Goal: Contribute content: Add original content to the website for others to see

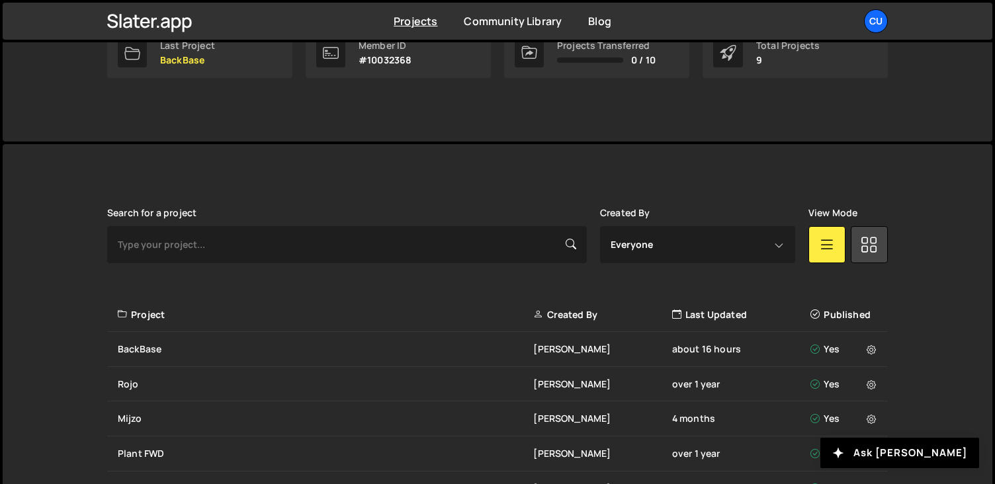
scroll to position [341, 0]
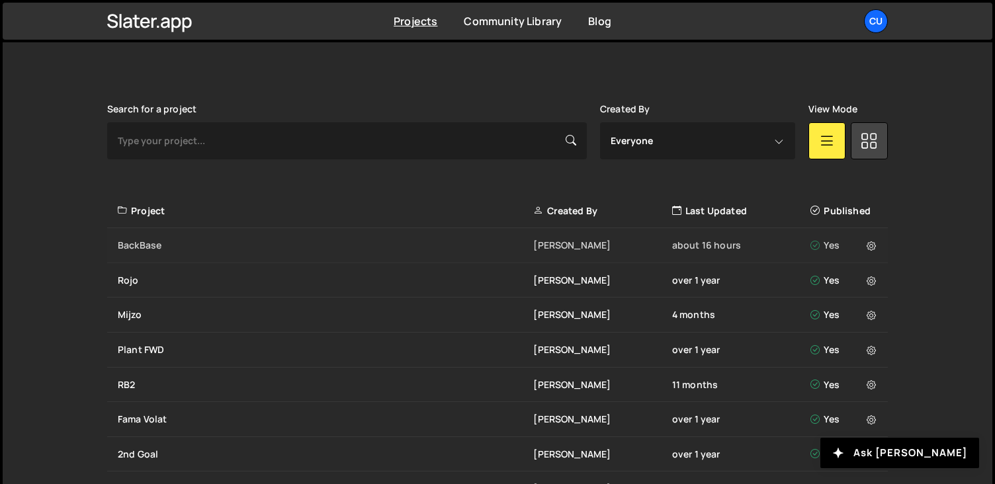
click at [439, 244] on div "BackBase" at bounding box center [326, 245] width 416 height 13
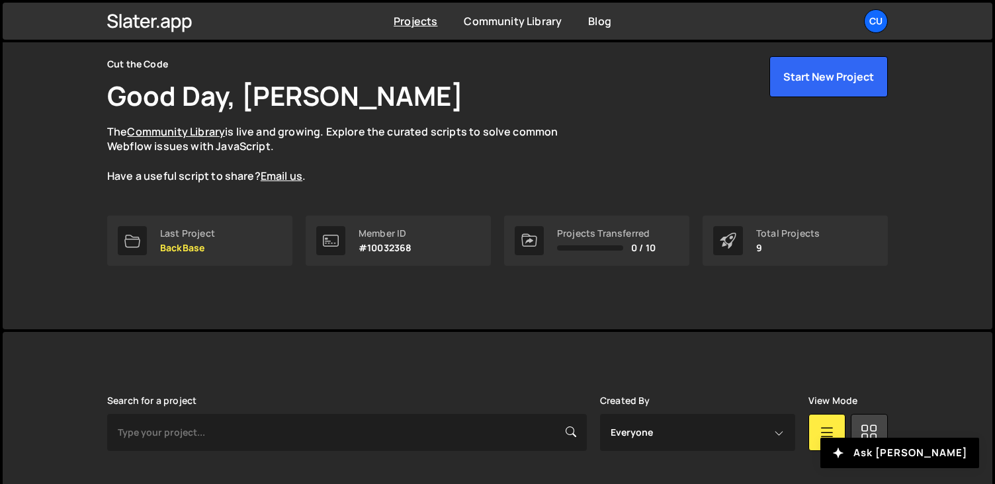
scroll to position [116, 0]
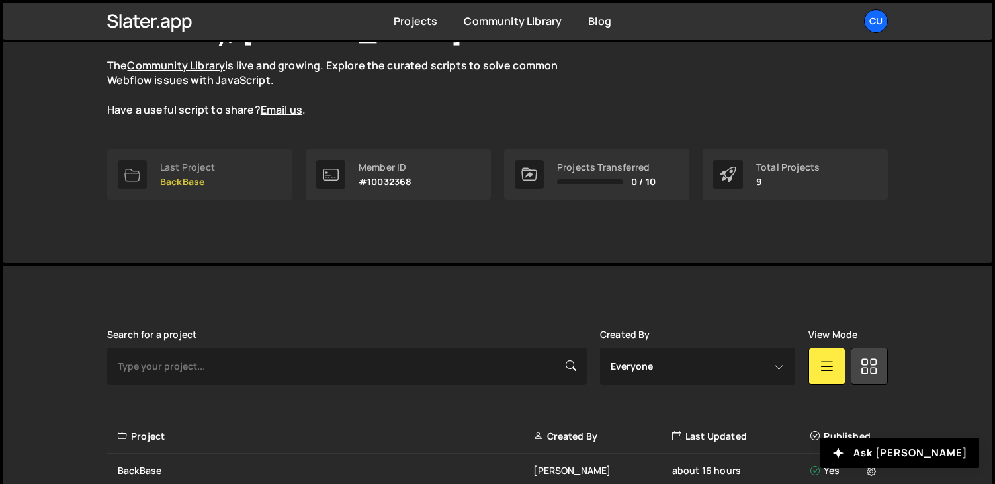
click at [196, 177] on p "BackBase" at bounding box center [187, 182] width 55 height 11
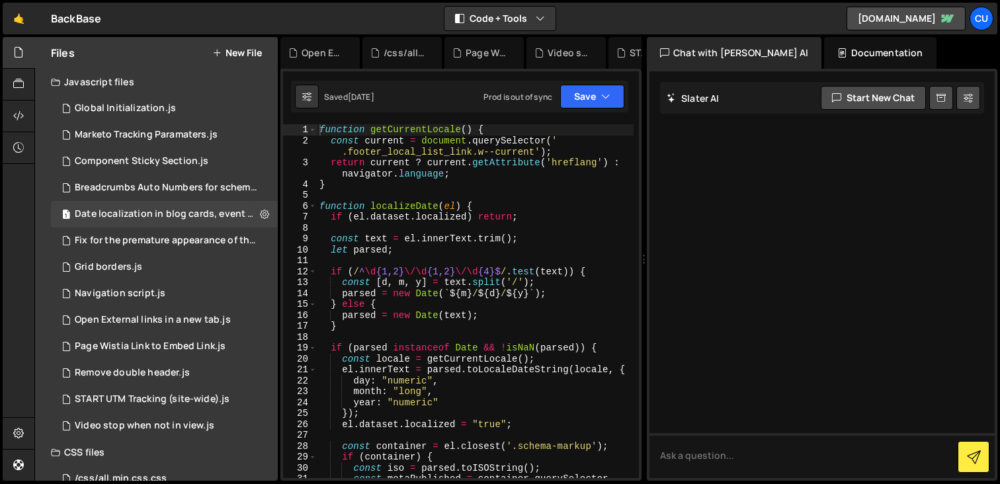
click at [234, 60] on div "Files New File" at bounding box center [156, 53] width 243 height 32
click at [233, 56] on button "New File" at bounding box center [237, 53] width 50 height 11
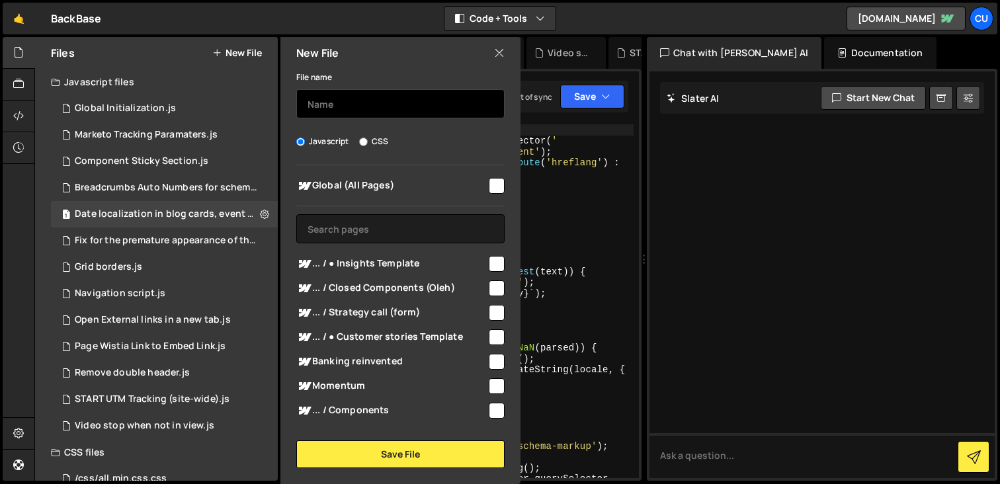
click at [358, 109] on input "text" at bounding box center [400, 103] width 208 height 29
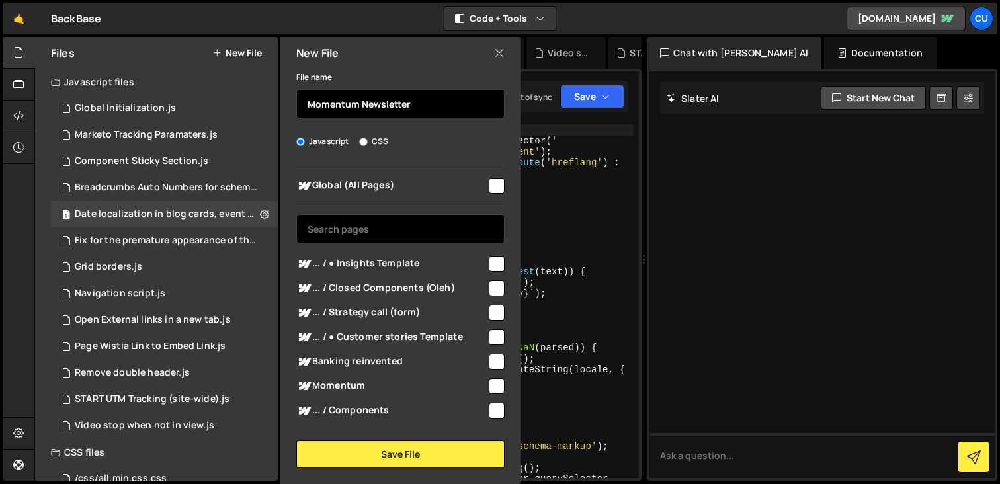
type input "Momentum Newsletter"
click at [363, 230] on input "text" at bounding box center [400, 228] width 208 height 29
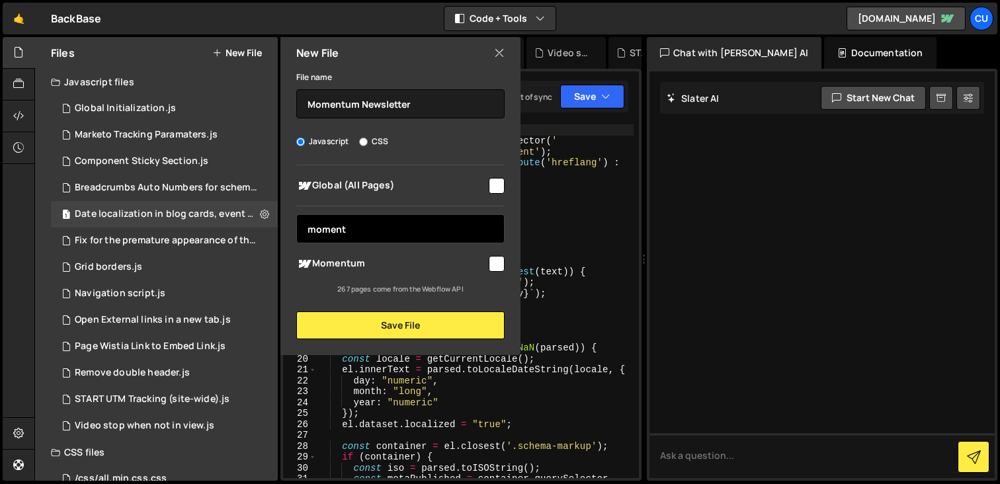
type input "moment"
click at [394, 263] on span "Momentum" at bounding box center [391, 264] width 191 height 16
checkbox input "true"
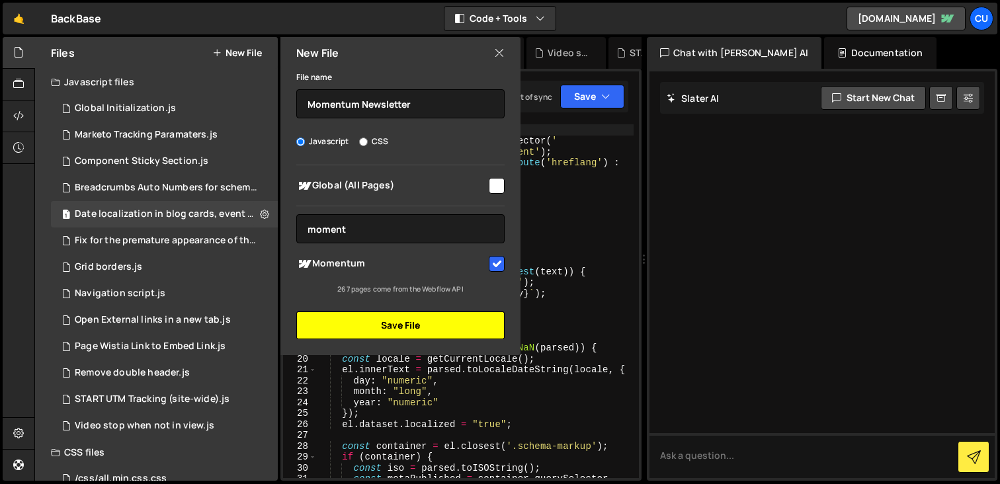
click at [423, 324] on button "Save File" at bounding box center [400, 326] width 208 height 28
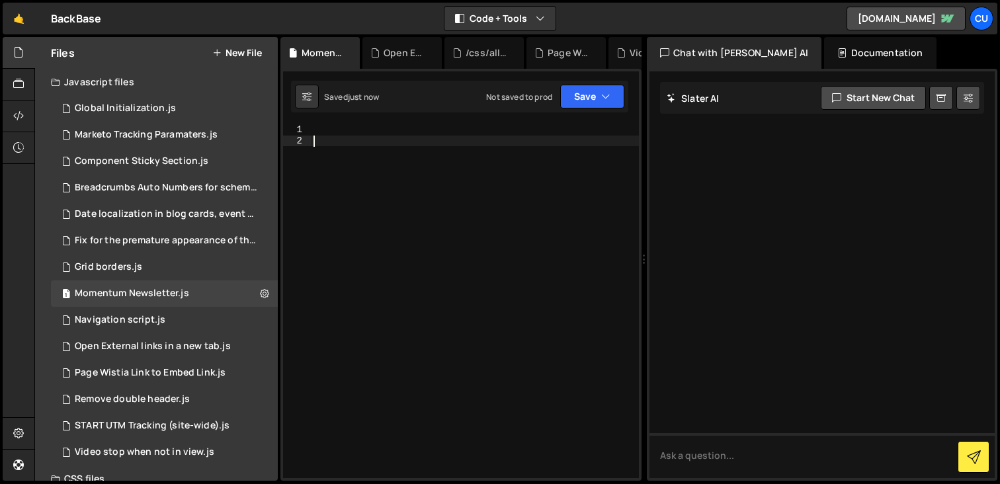
click at [377, 169] on div at bounding box center [475, 312] width 328 height 376
paste textarea "</script>"
type textarea "</script>"
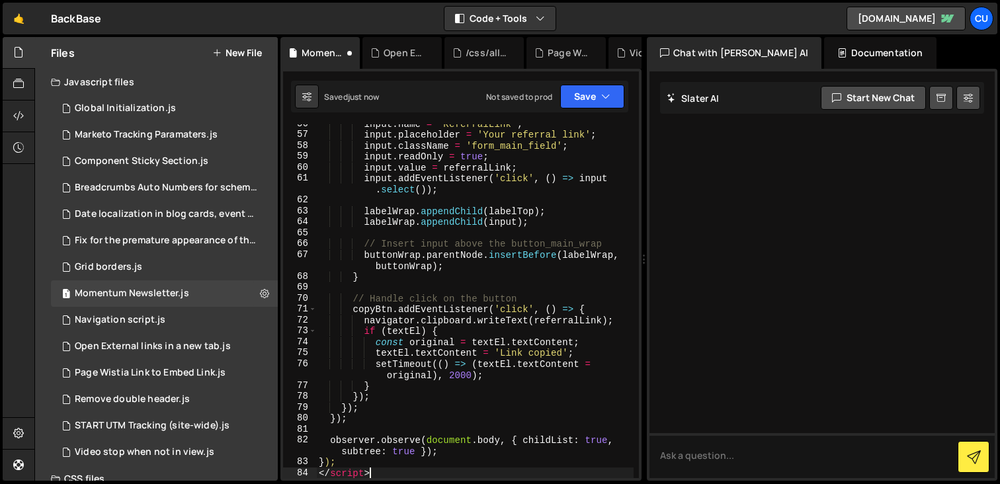
scroll to position [1062, 0]
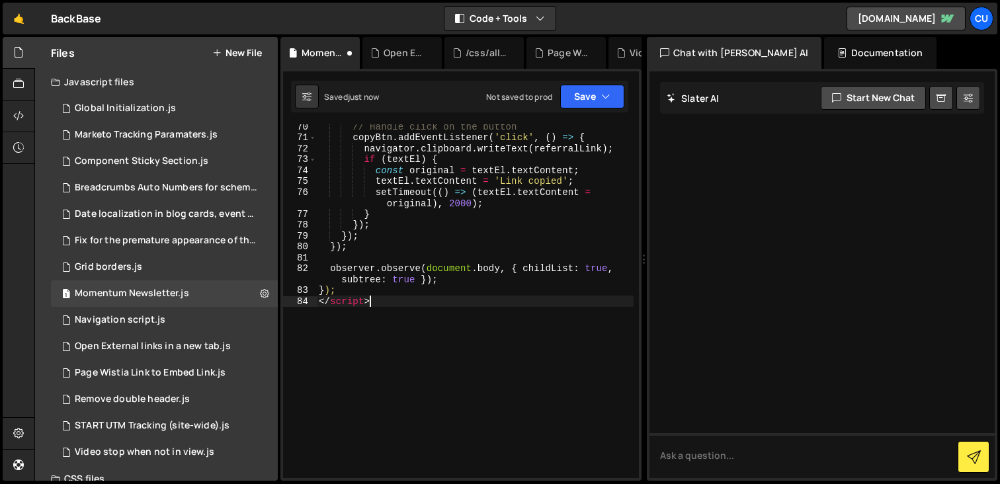
drag, startPoint x: 383, startPoint y: 310, endPoint x: 312, endPoint y: 308, distance: 70.8
click at [313, 308] on div "</script> 70 71 72 73 74 75 76 77 78 79 80 81 82 83 84 // Handle click on the b…" at bounding box center [461, 301] width 356 height 354
click at [343, 301] on div "// Handle click on the button copyBtn . addEventListener ( 'click' , ( ) => { n…" at bounding box center [475, 309] width 318 height 376
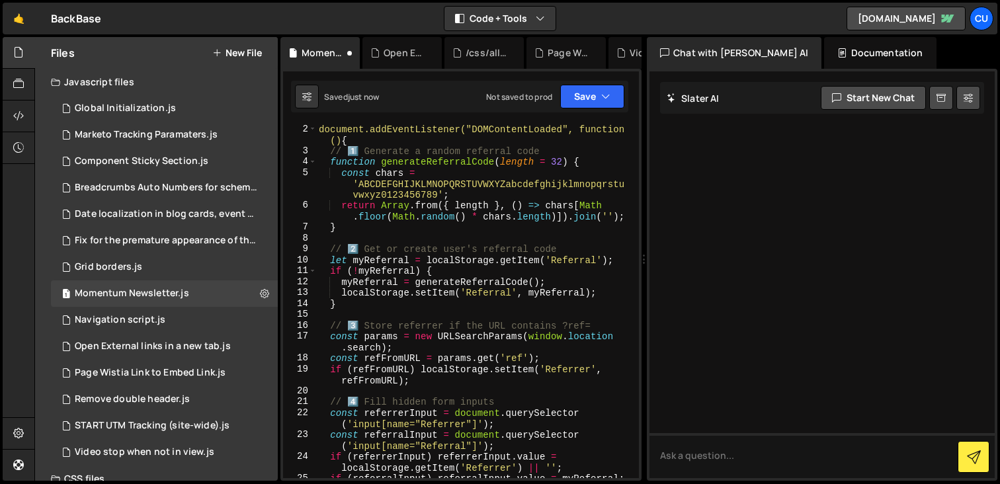
scroll to position [0, 0]
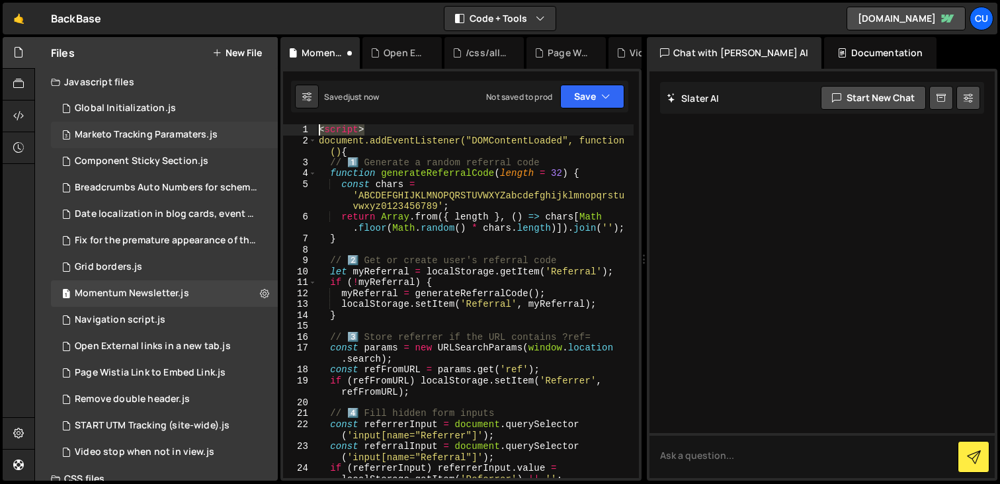
drag, startPoint x: 380, startPoint y: 125, endPoint x: 247, endPoint y: 124, distance: 133.7
click at [247, 124] on div "Files New File Javascript files 1 Global Initialization.js 0 3 Marketo Tracking…" at bounding box center [517, 259] width 966 height 445
type textarea "<script>"
type textarea "});"
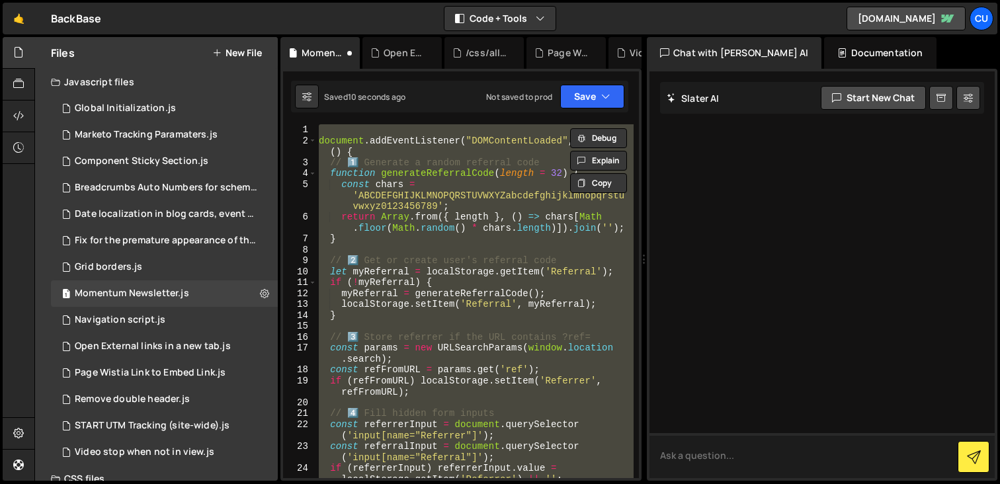
click at [731, 454] on textarea at bounding box center [822, 455] width 345 height 45
paste textarea "document.addEventListener("DOMContentLoaded", function() { // 1️⃣ Generate a ra…"
type textarea "Maak het ready voor slater: document.addEventListener("DOMContentLoaded", funct…"
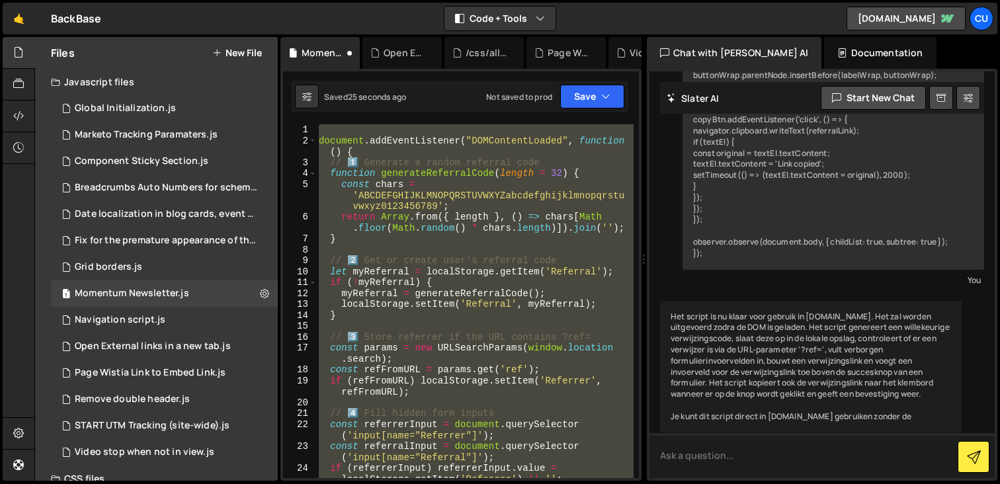
scroll to position [900, 0]
click at [533, 133] on div "document . addEventListener ( "DOMContentLoaded" , function ( ) { // 1️⃣ Genera…" at bounding box center [475, 301] width 318 height 354
click at [590, 135] on button "Debug" at bounding box center [598, 138] width 57 height 20
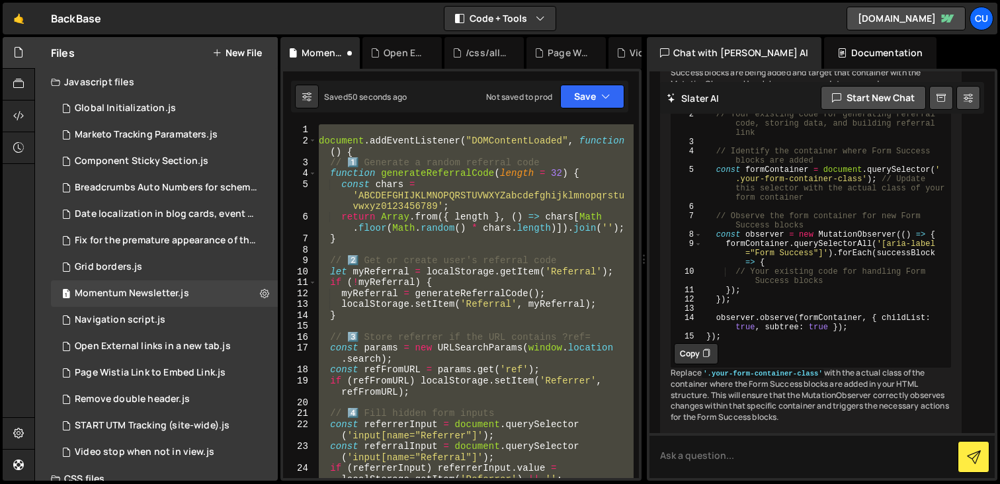
scroll to position [2526, 0]
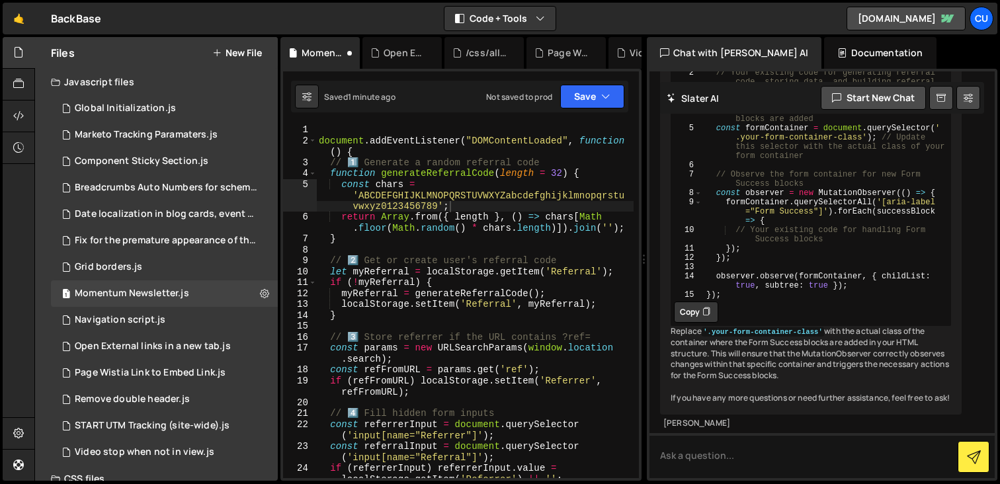
click at [466, 202] on div "document . addEventListener ( "DOMContentLoaded" , function ( ) { // 1️⃣ Genera…" at bounding box center [475, 312] width 318 height 376
click at [418, 138] on div "document . addEventListener ( "DOMContentLoaded" , function ( ) { // 1️⃣ Genera…" at bounding box center [475, 312] width 318 height 376
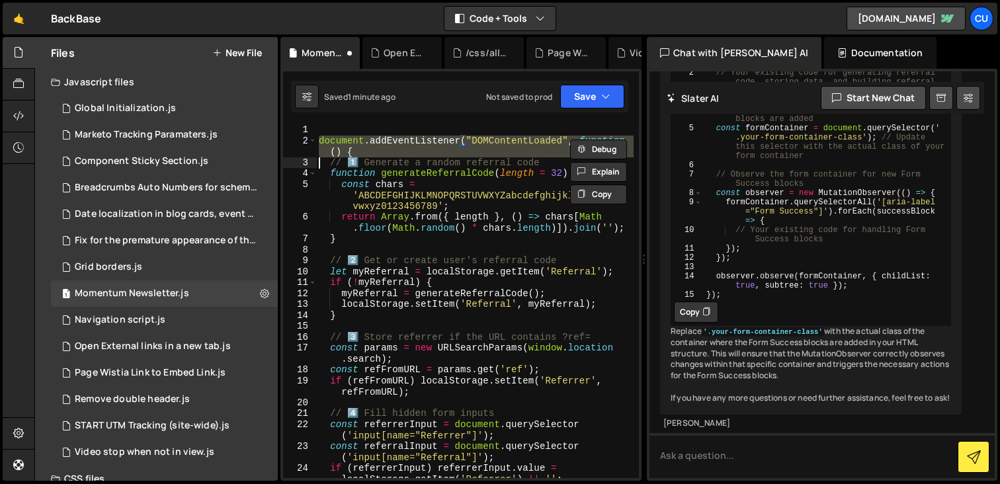
click at [418, 138] on div "document . addEventListener ( "DOMContentLoaded" , function ( ) { // 1️⃣ Genera…" at bounding box center [475, 312] width 318 height 376
click at [499, 146] on div "document . addEventListener ( "DOMContentLoaded" , function ( ) { // 1️⃣ Genera…" at bounding box center [475, 301] width 318 height 354
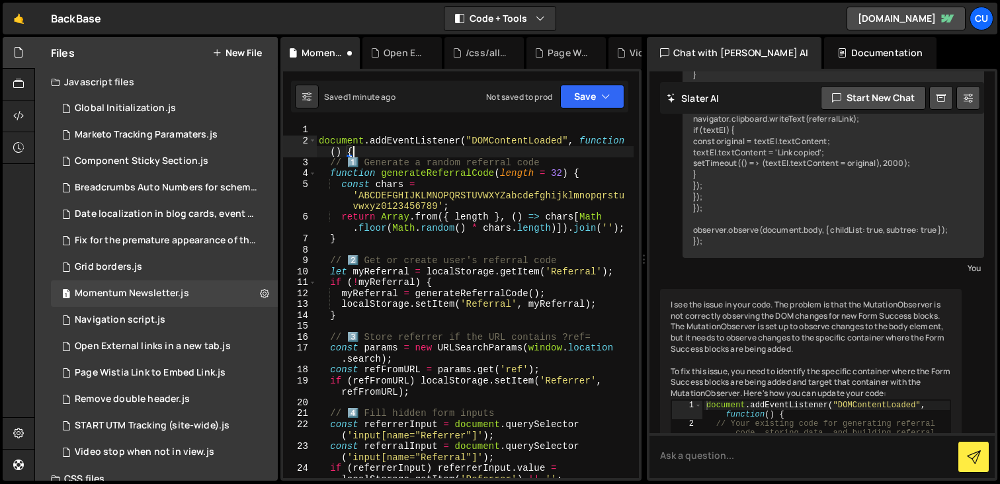
scroll to position [1741, 0]
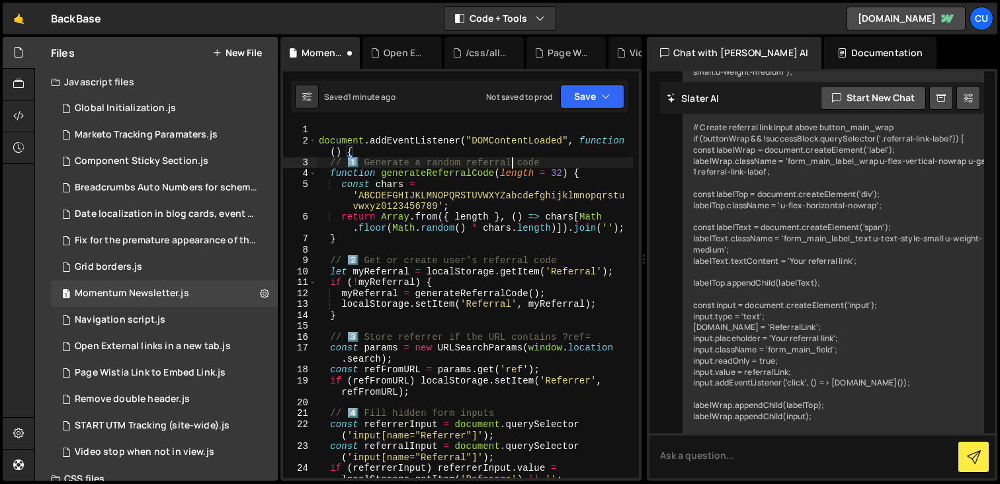
click at [511, 166] on div "document . addEventListener ( "DOMContentLoaded" , function ( ) { // 1️⃣ Genera…" at bounding box center [475, 312] width 318 height 376
type textarea "});"
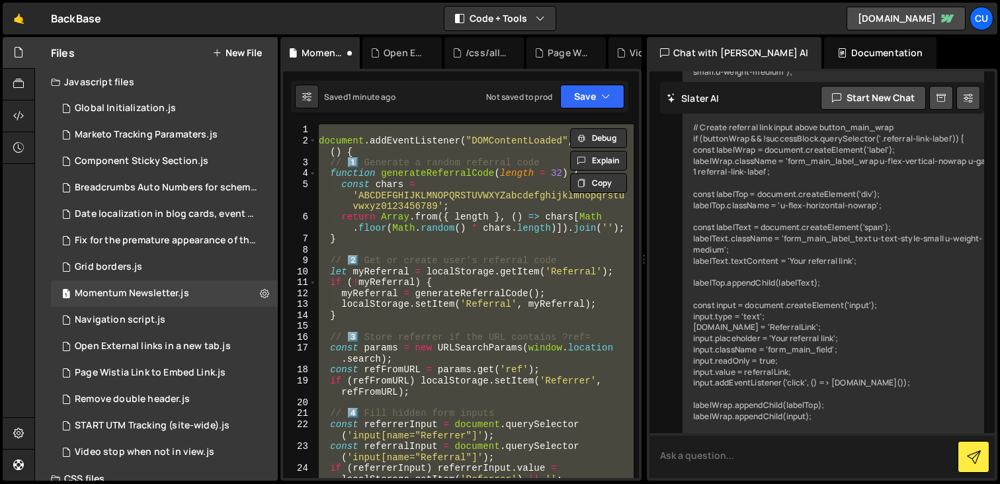
click at [723, 454] on textarea at bounding box center [822, 455] width 345 height 45
type textarea "kan die"
click at [429, 197] on div "document . addEventListener ( "DOMContentLoaded" , function ( ) { // 1️⃣ Genera…" at bounding box center [475, 301] width 318 height 354
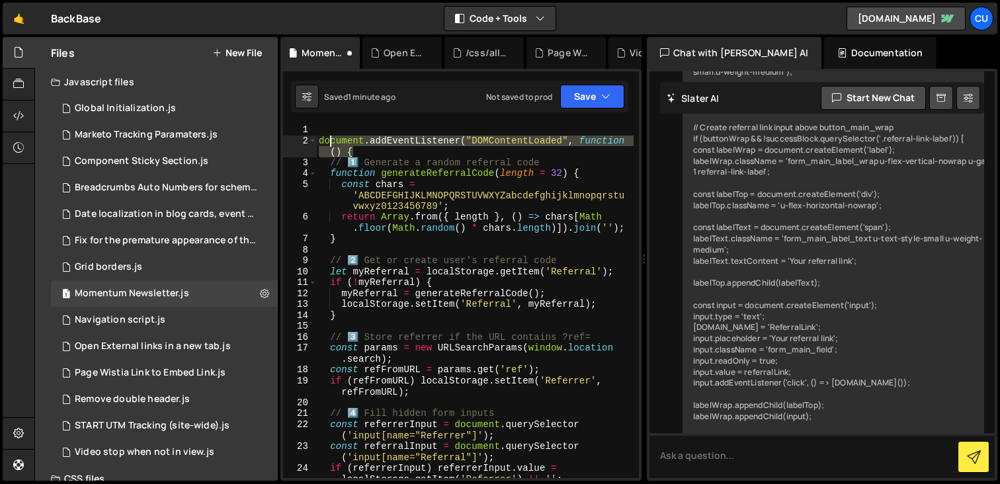
drag, startPoint x: 402, startPoint y: 150, endPoint x: 320, endPoint y: 140, distance: 82.7
click at [320, 140] on div "document . addEventListener ( "DOMContentLoaded" , function ( ) { // 1️⃣ Genera…" at bounding box center [475, 312] width 318 height 376
type textarea "document.addEventListener("DOMContentLoaded", function() {"
click at [436, 151] on div "document . addEventListener ( "DOMContentLoaded" , function ( ) { // 1️⃣ Genera…" at bounding box center [475, 301] width 318 height 354
type textarea "});"
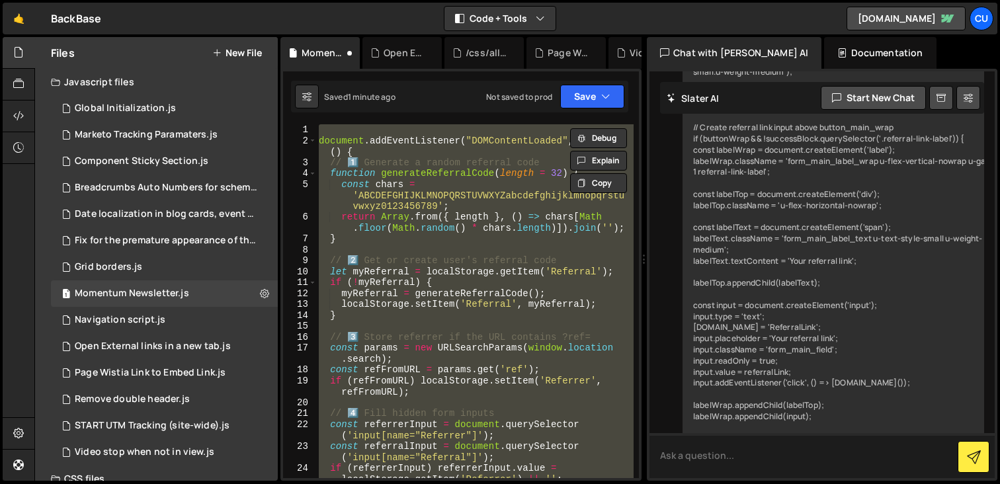
click at [711, 453] on textarea at bounding box center [822, 455] width 345 height 45
paste textarea "document.addEventListener("DOMContentLoaded", function() { // 1️⃣ Generate a ra…"
type textarea "kan die eventlistener weg? document.addEventListener("DOMContentLoaded", functi…"
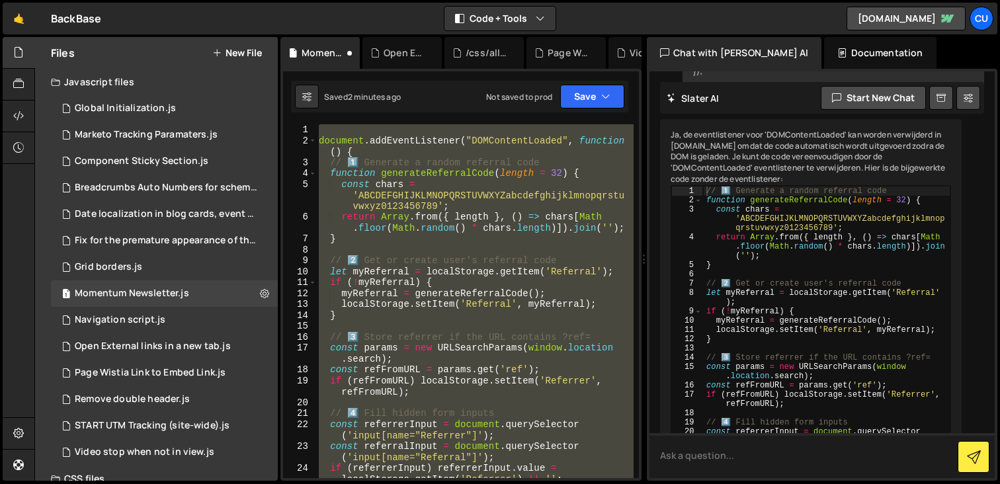
scroll to position [3871, 0]
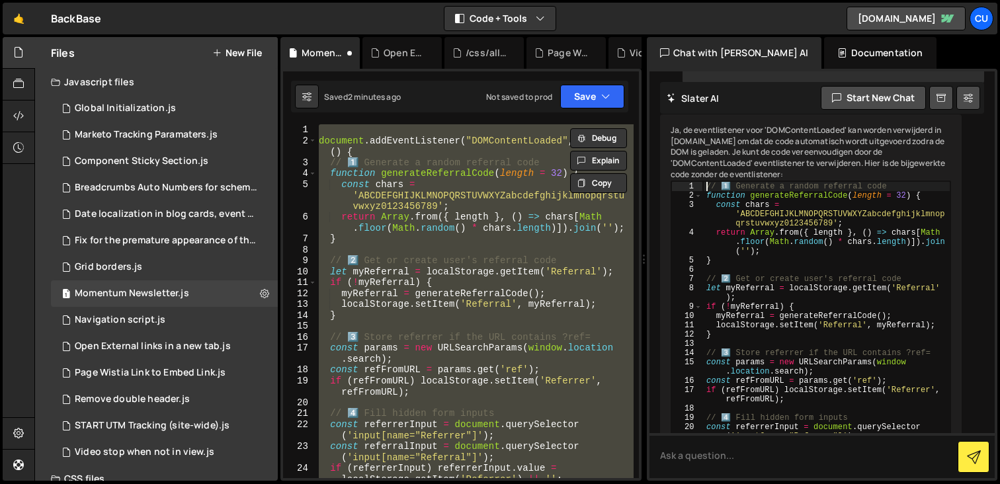
drag, startPoint x: 690, startPoint y: 252, endPoint x: 814, endPoint y: 294, distance: 130.8
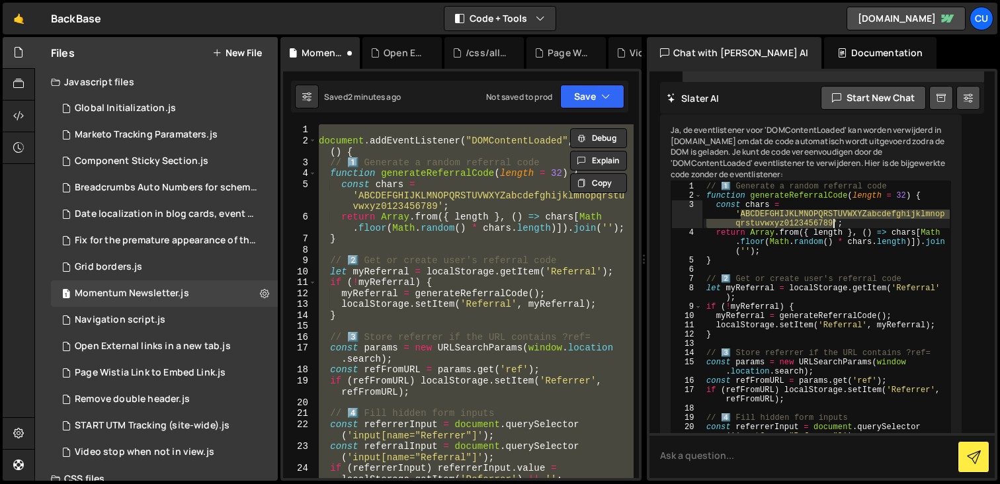
type textarea "return Array.from({ length }, () => chars[Math.floor(Math.random() * chars.leng…"
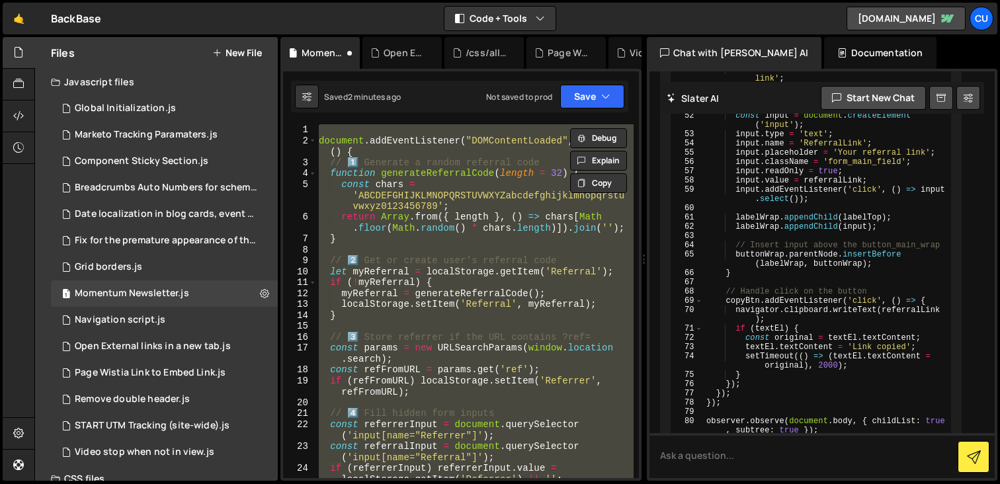
scroll to position [4856, 0]
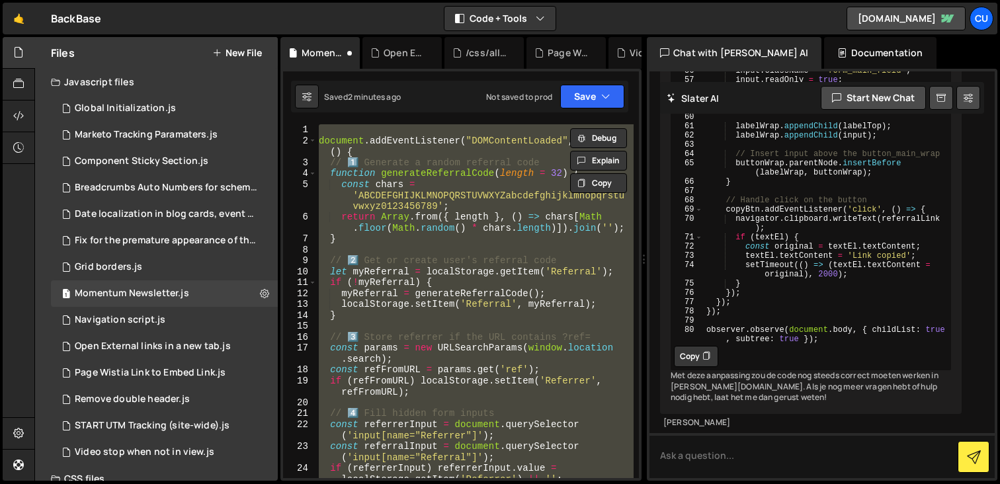
click at [718, 346] on button "Copy" at bounding box center [696, 356] width 44 height 21
click at [510, 265] on div "document . addEventListener ( "DOMContentLoaded" , function ( ) { // 1️⃣ Genera…" at bounding box center [475, 301] width 318 height 354
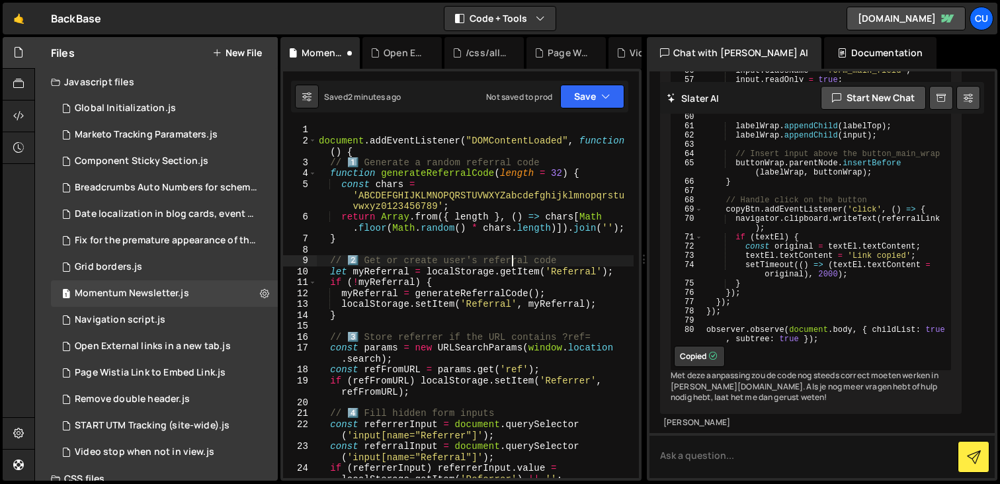
type textarea "});"
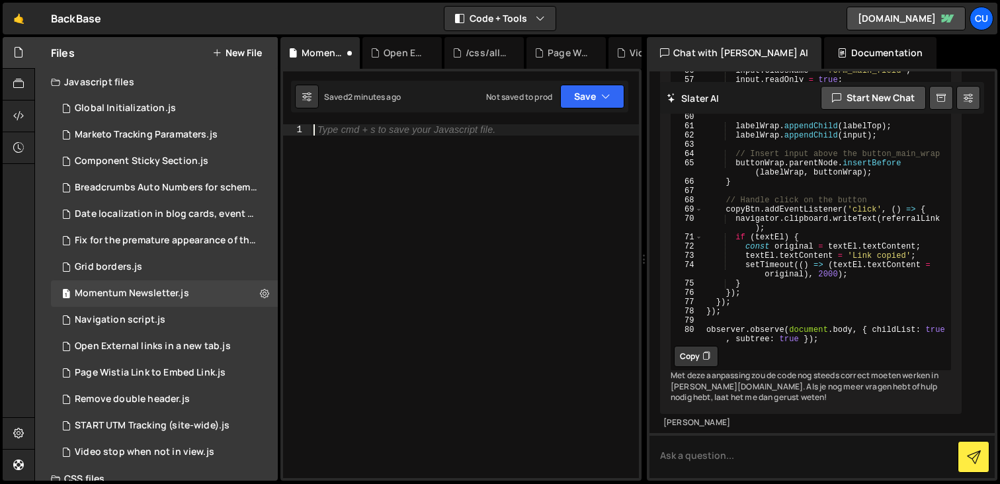
paste textarea "observer.observe(document.body, { childList: true, subtree: true });"
type textarea "observer.observe(document.body, { childList: true, subtree: true });"
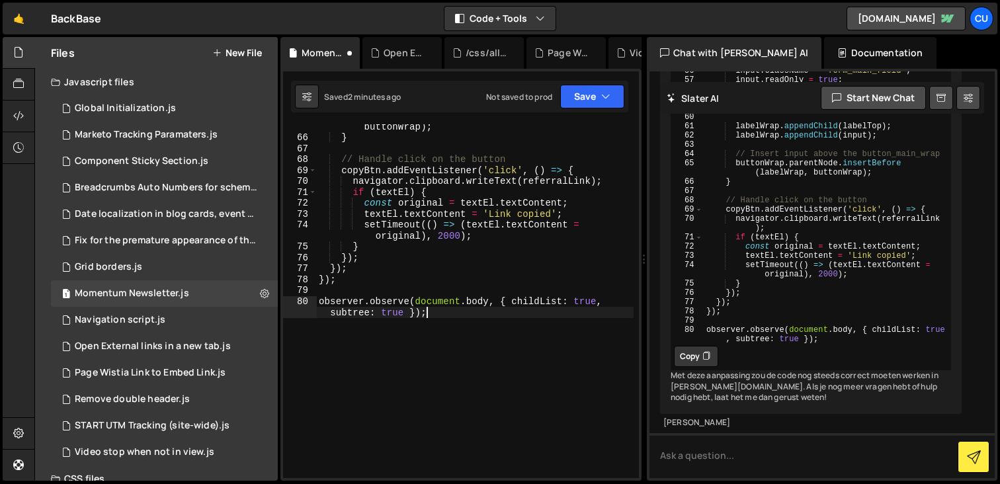
scroll to position [986, 0]
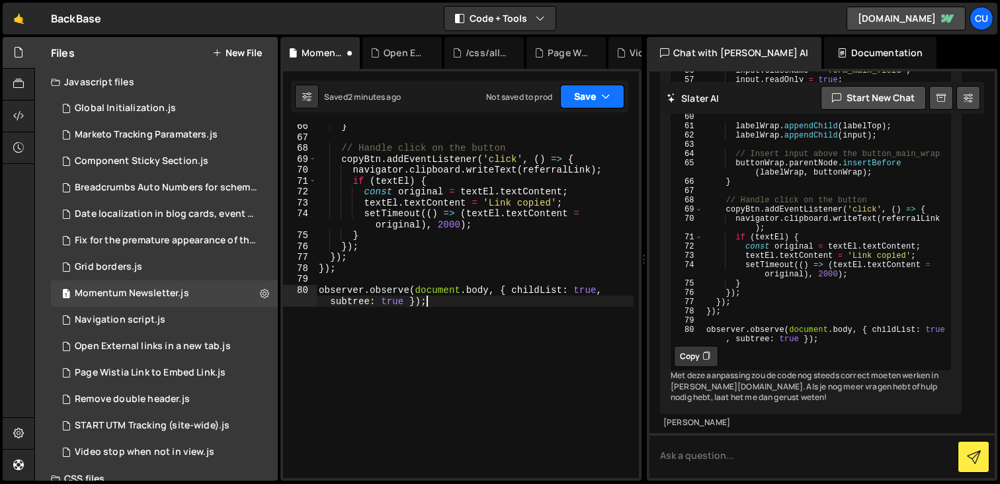
click at [601, 91] on button "Save" at bounding box center [592, 97] width 64 height 24
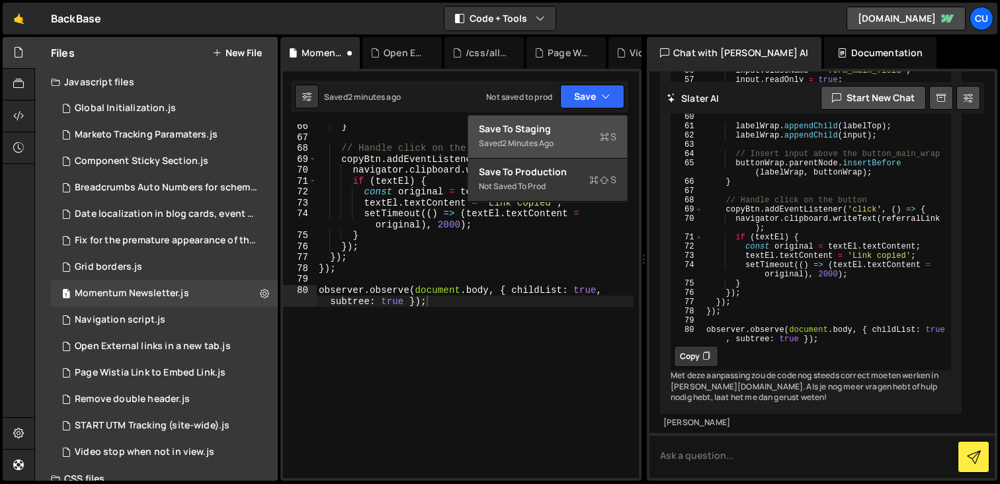
click at [566, 124] on div "Save to Staging S" at bounding box center [548, 128] width 138 height 13
